Goal: Task Accomplishment & Management: Use online tool/utility

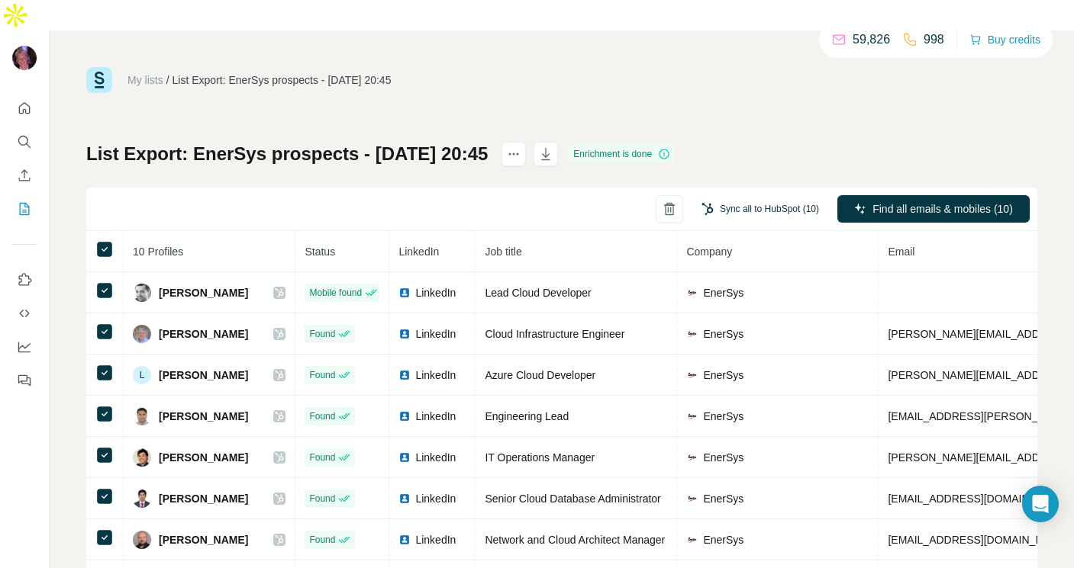
click at [751, 198] on button "Sync all to HubSpot (10)" at bounding box center [760, 209] width 139 height 23
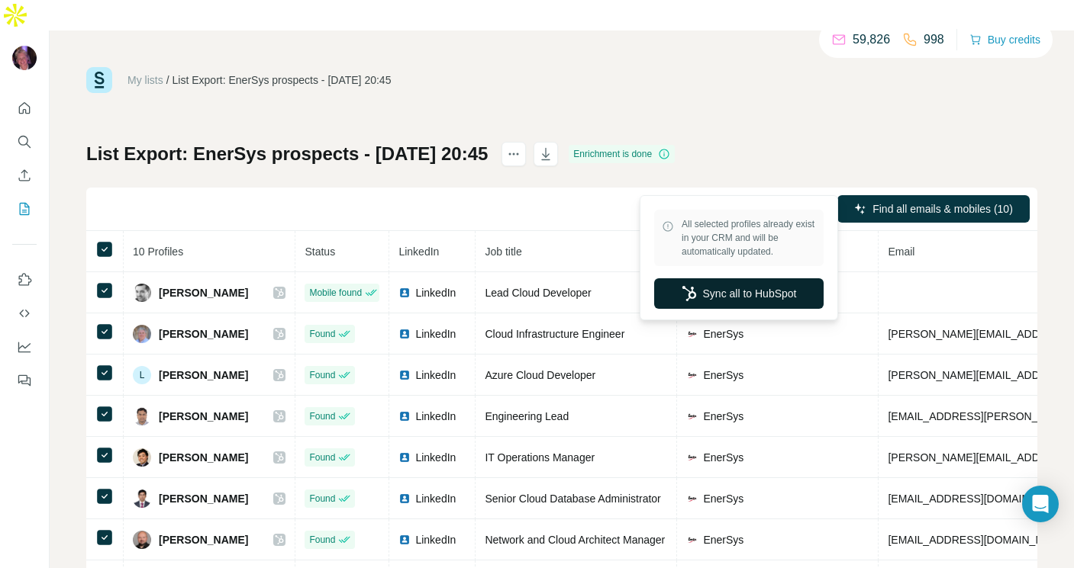
click at [721, 298] on button "Sync all to HubSpot" at bounding box center [738, 293] width 169 height 31
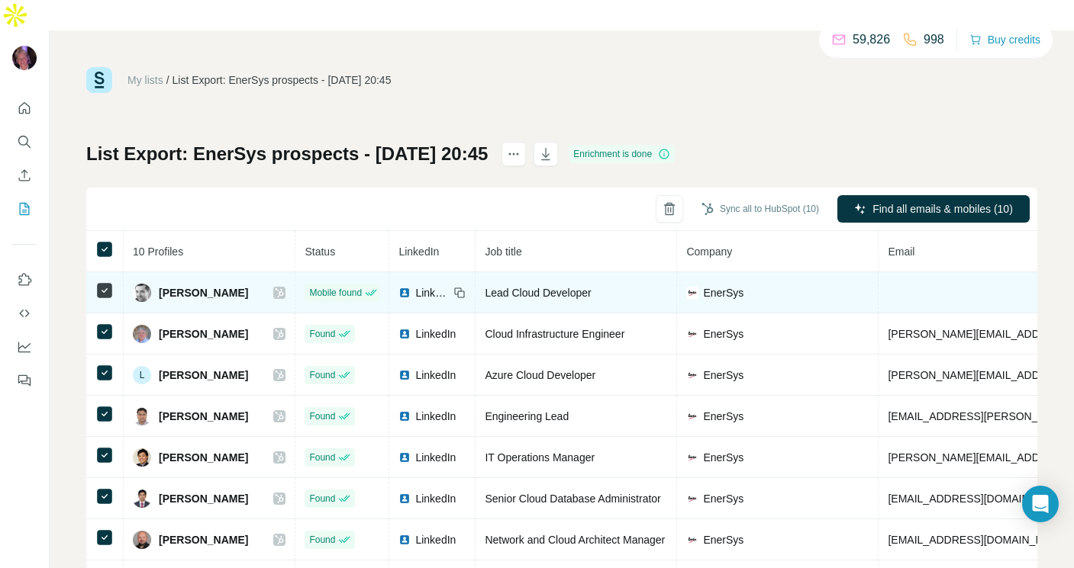
click at [284, 287] on icon at bounding box center [279, 293] width 9 height 12
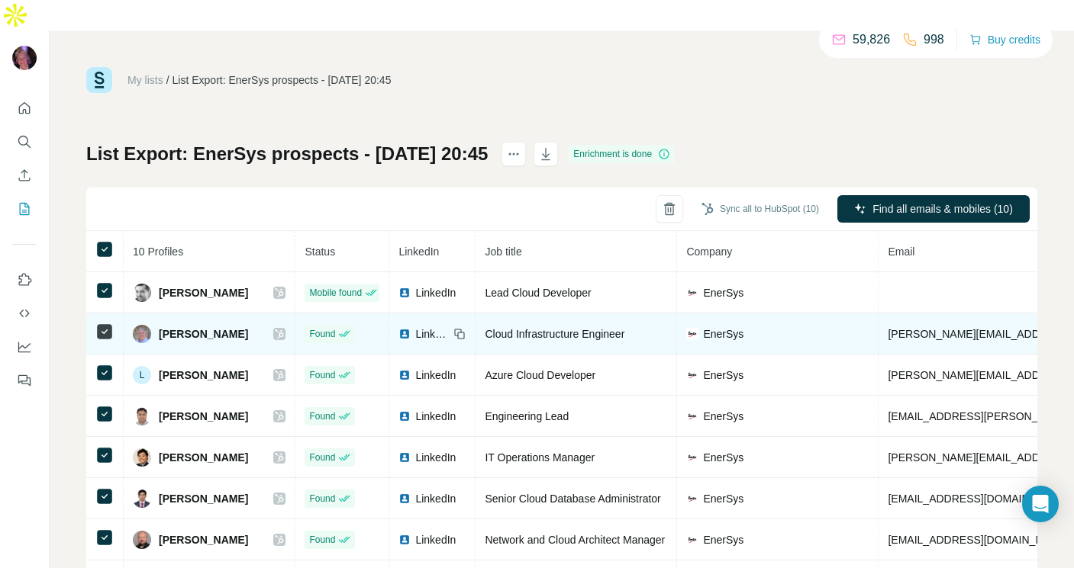
click at [285, 325] on div "[PERSON_NAME]" at bounding box center [209, 334] width 153 height 18
click at [284, 330] on icon at bounding box center [279, 334] width 8 height 9
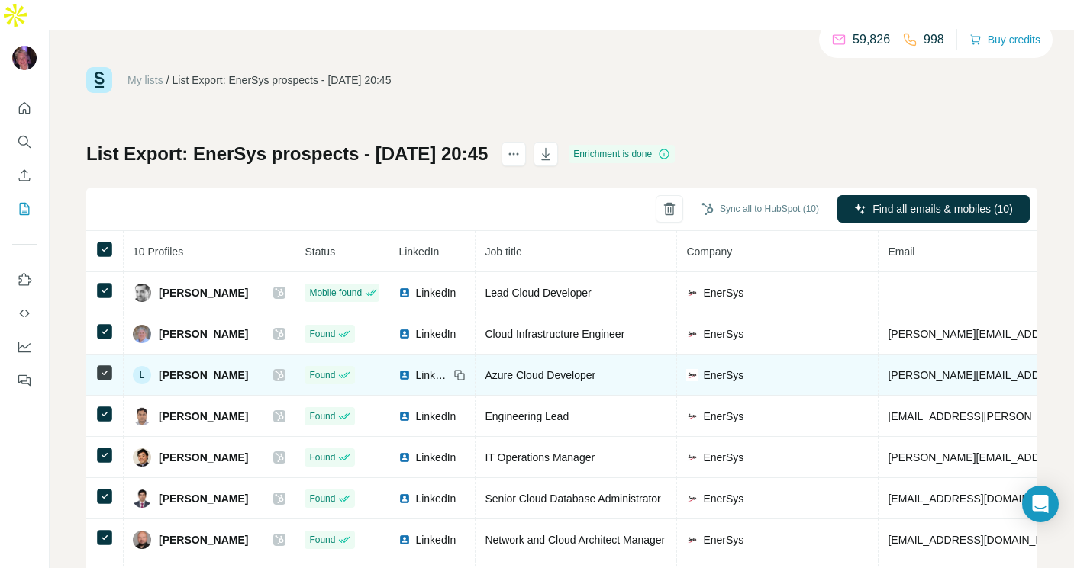
click at [284, 371] on icon at bounding box center [279, 375] width 8 height 9
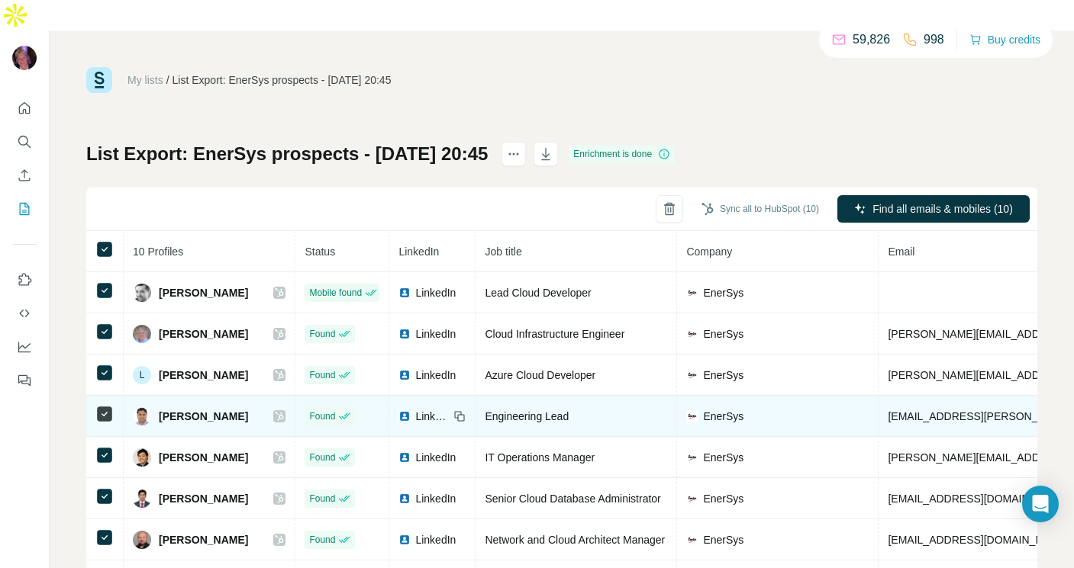
click at [284, 412] on icon at bounding box center [279, 416] width 8 height 9
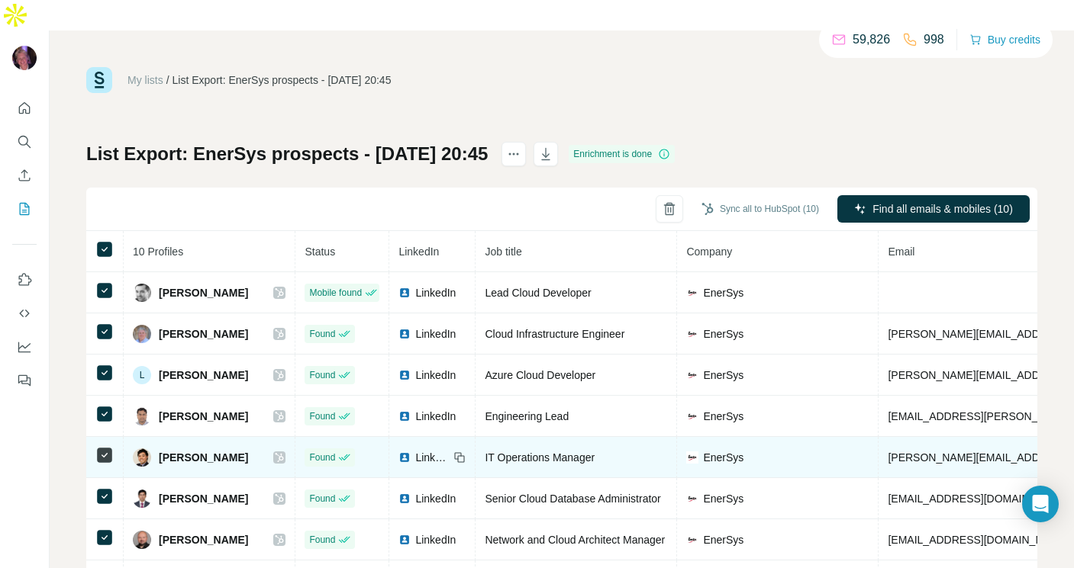
click at [284, 452] on icon at bounding box center [279, 458] width 9 height 12
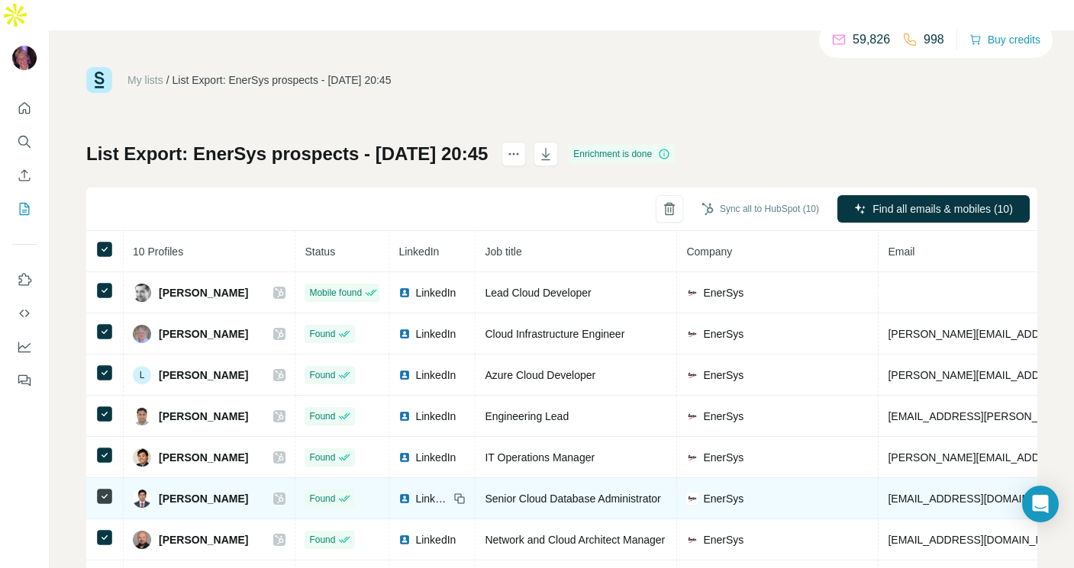
click at [285, 493] on div at bounding box center [279, 499] width 12 height 12
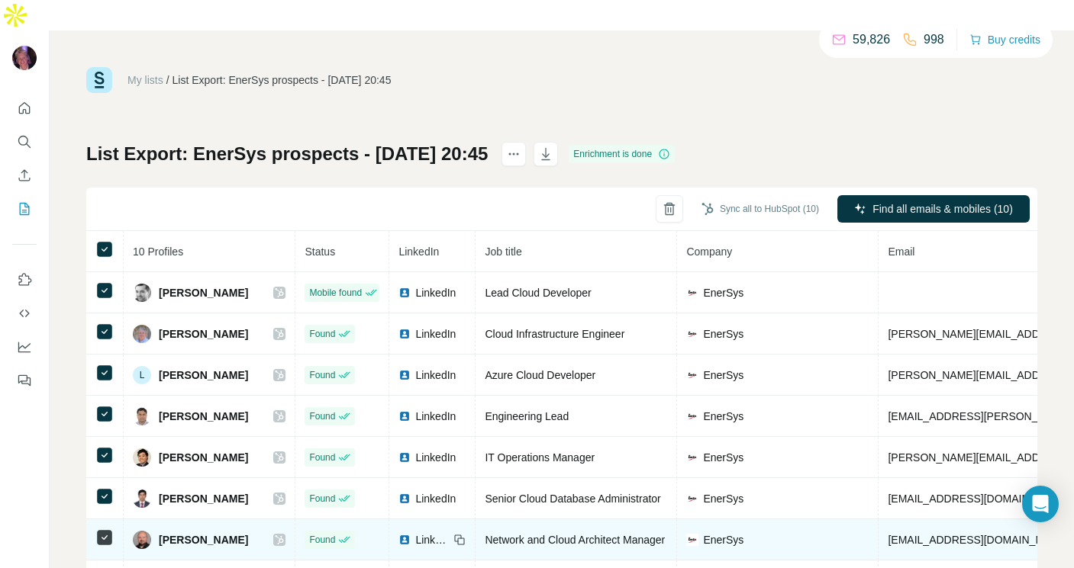
click at [284, 534] on icon at bounding box center [279, 540] width 9 height 12
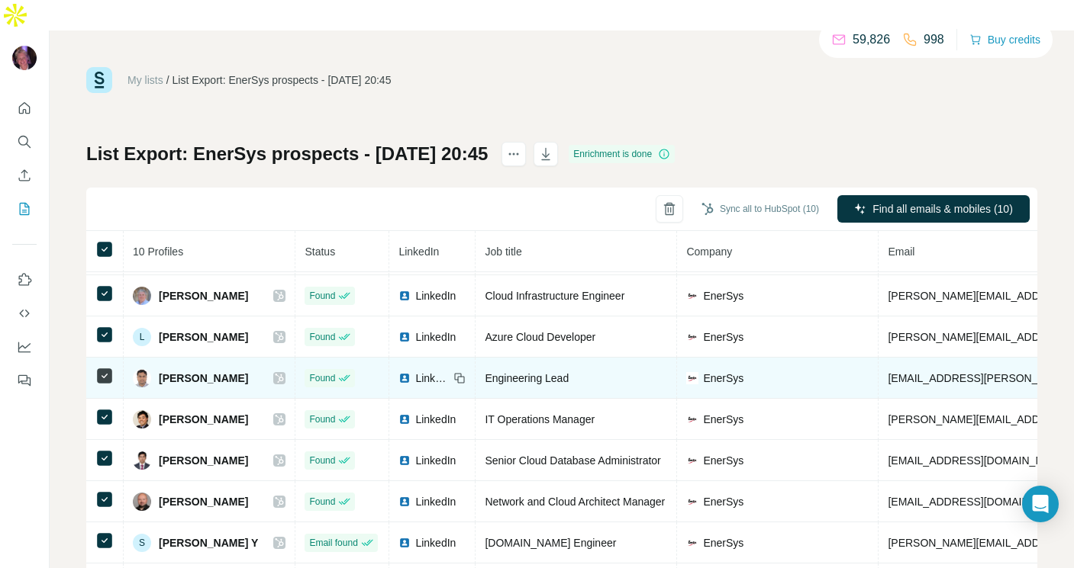
scroll to position [50, 0]
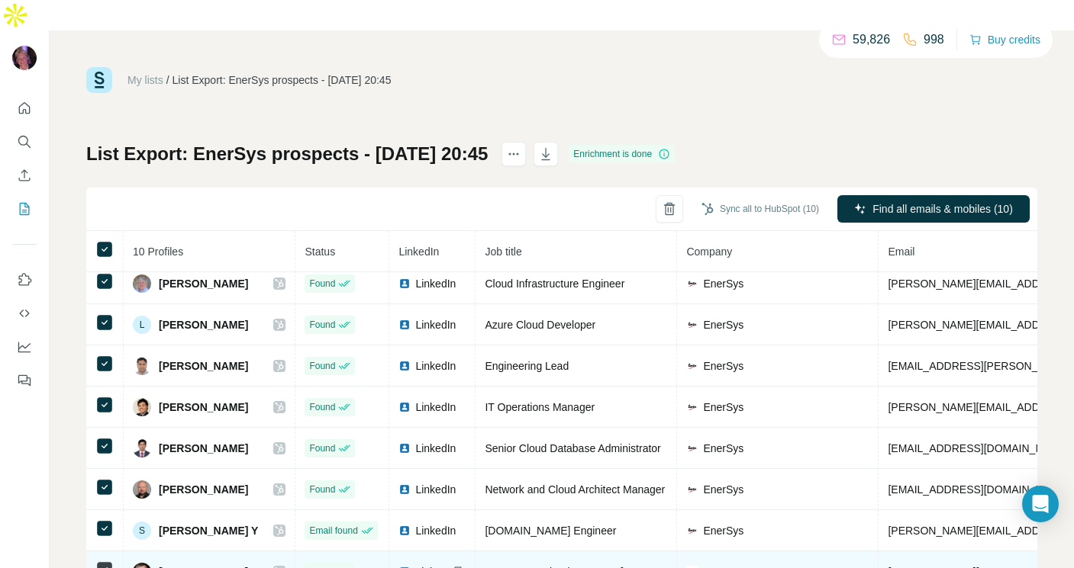
click at [284, 568] on icon at bounding box center [279, 572] width 8 height 9
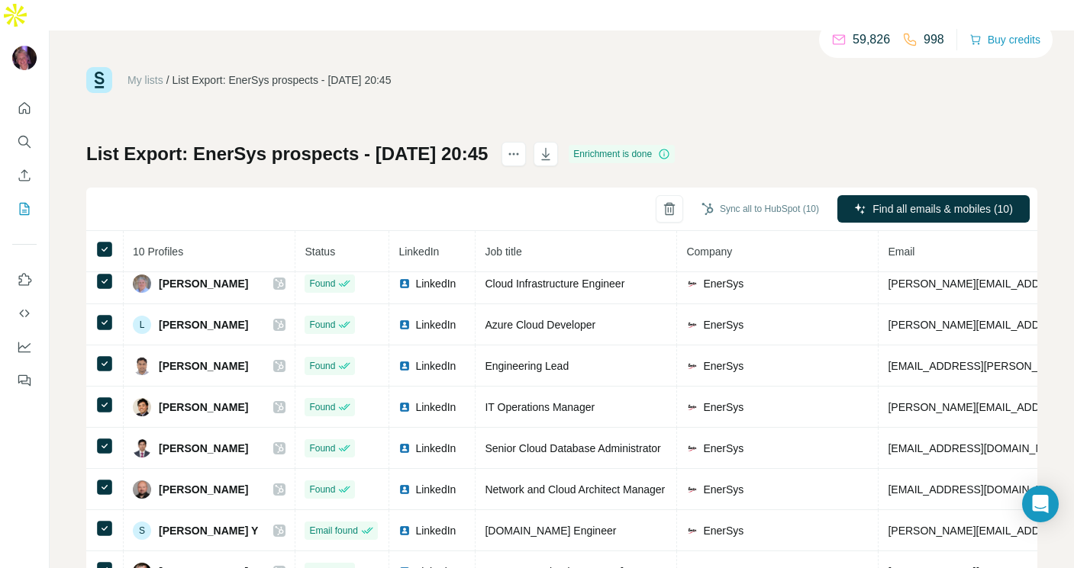
click at [60, 343] on div "My lists / List Export: EnerSys prospects - [DATE] 20:45 59,826 998 Buy credits…" at bounding box center [562, 315] width 1024 height 568
